Goal: Task Accomplishment & Management: Manage account settings

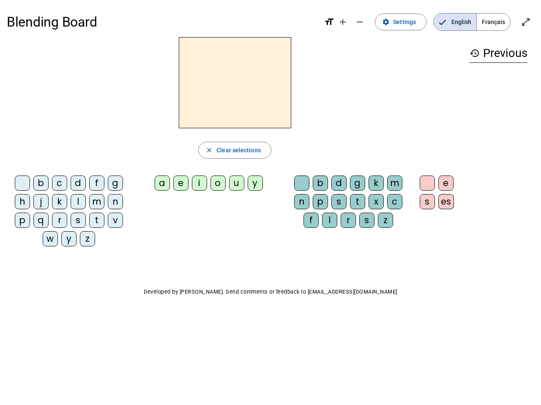
click at [343, 22] on mat-icon "add" at bounding box center [342, 22] width 10 height 10
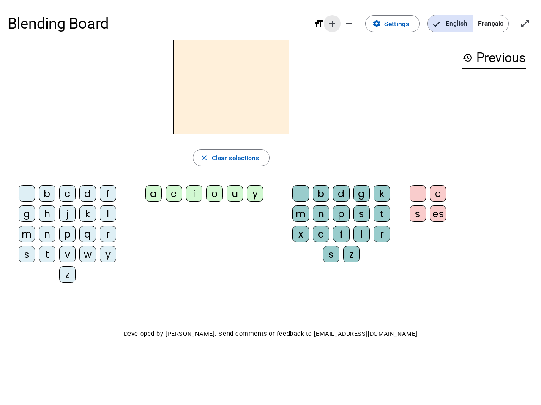
click at [360, 22] on div "Blending Board format_size add remove settings Settings English Français open_i…" at bounding box center [270, 24] width 525 height 32
click at [401, 22] on span "Settings" at bounding box center [396, 23] width 25 height 11
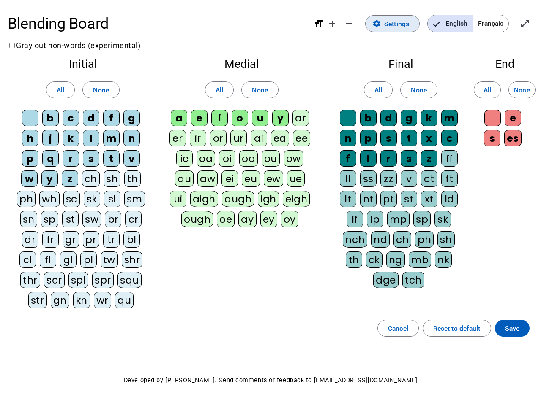
click at [454, 22] on span "English" at bounding box center [449, 23] width 45 height 17
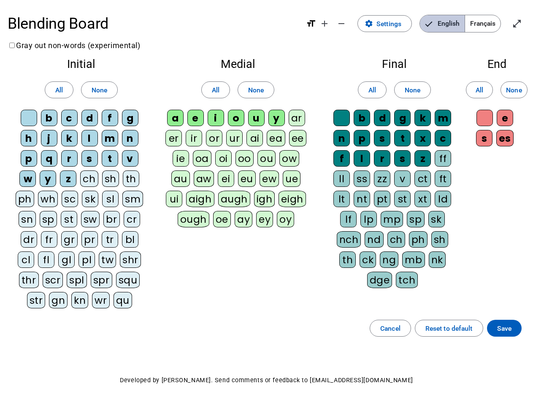
click at [454, 22] on span "English" at bounding box center [442, 23] width 45 height 17
click at [493, 22] on span "Français" at bounding box center [482, 23] width 35 height 17
click at [493, 22] on span "Français" at bounding box center [477, 23] width 48 height 17
click at [525, 22] on span "Enter full screen" at bounding box center [517, 24] width 20 height 20
click at [234, 150] on letter-bubble "oi" at bounding box center [225, 160] width 20 height 20
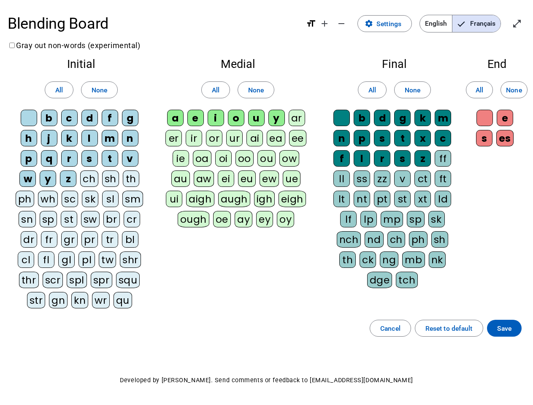
click at [24, 185] on div "w" at bounding box center [27, 179] width 16 height 16
